Goal: Task Accomplishment & Management: Use online tool/utility

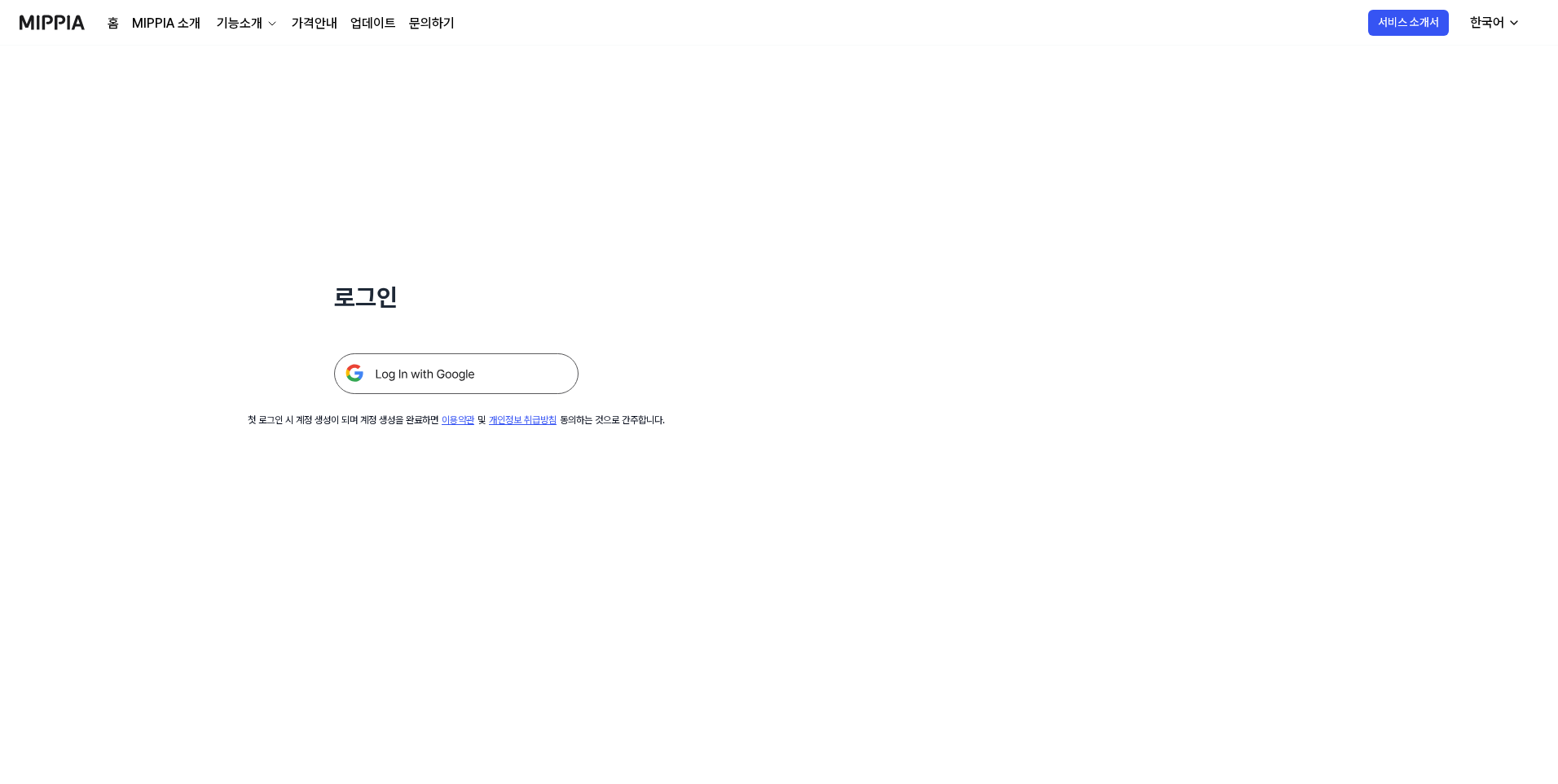
click at [480, 370] on img at bounding box center [457, 374] width 245 height 40
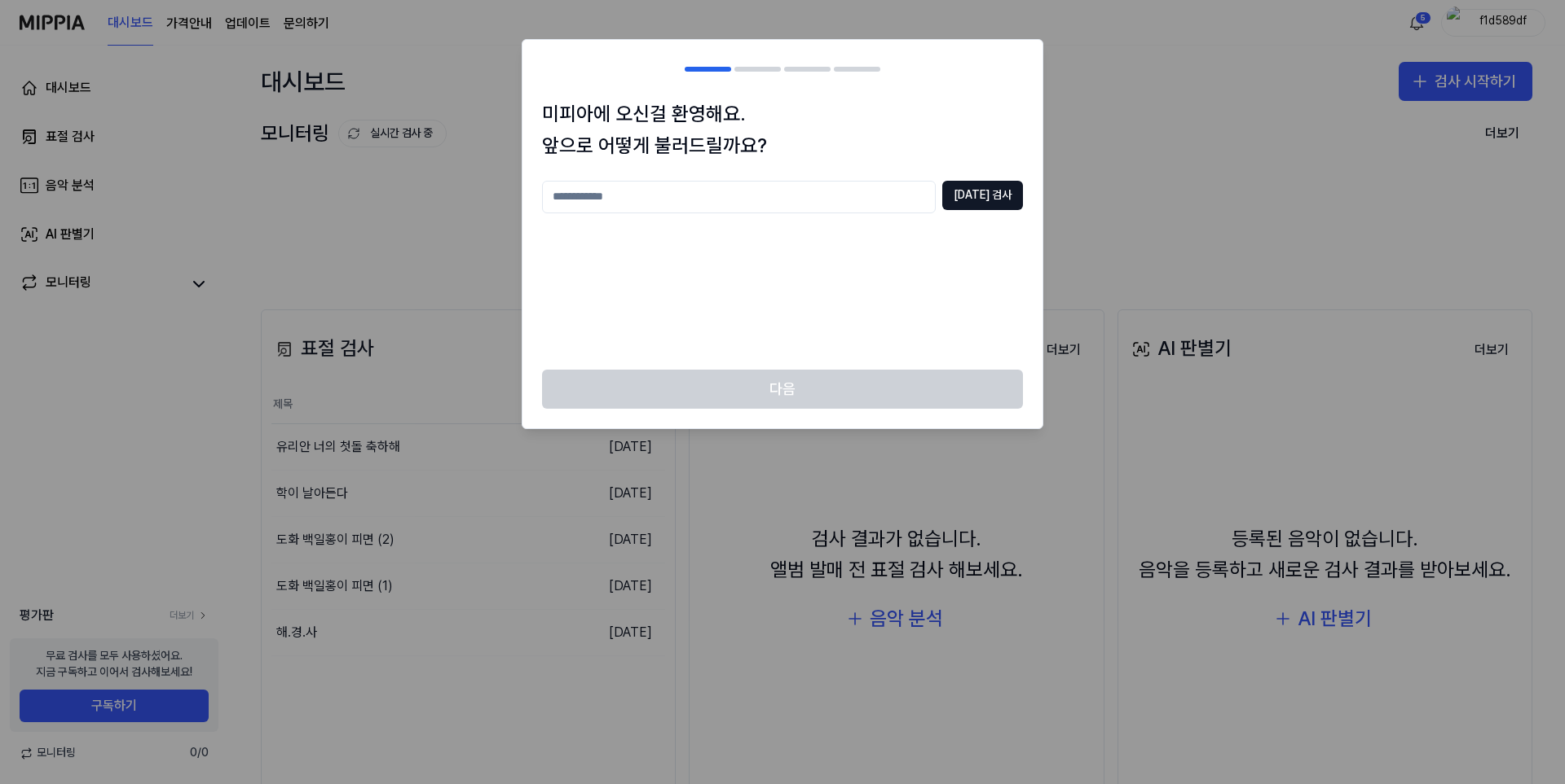
click at [654, 304] on div "[DATE] 검사" at bounding box center [782, 265] width 481 height 169
